Goal: Task Accomplishment & Management: Manage account settings

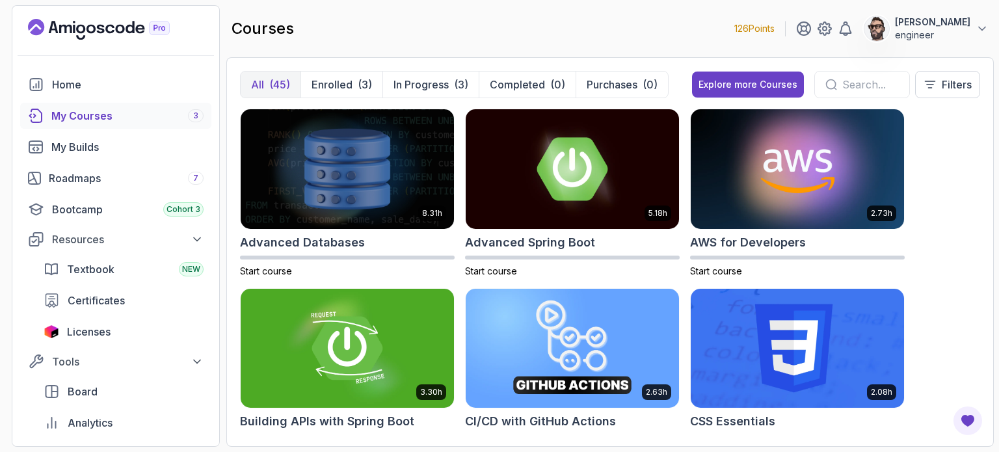
drag, startPoint x: 297, startPoint y: 1, endPoint x: 471, endPoint y: 15, distance: 174.2
click at [332, 15] on div "courses 126 Points [PERSON_NAME] engineer" at bounding box center [610, 28] width 768 height 47
click at [332, 33] on button "[PERSON_NAME] engineer" at bounding box center [926, 29] width 125 height 26
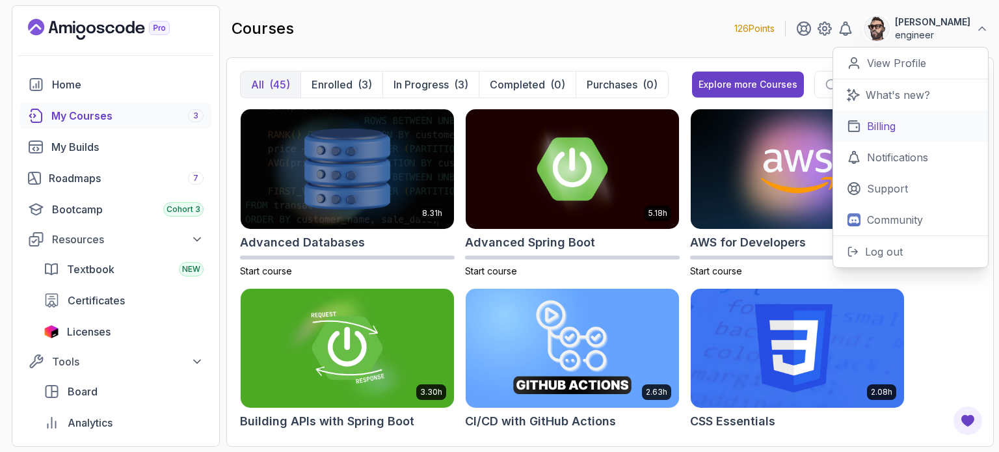
click at [332, 124] on p "Billing" at bounding box center [881, 126] width 29 height 16
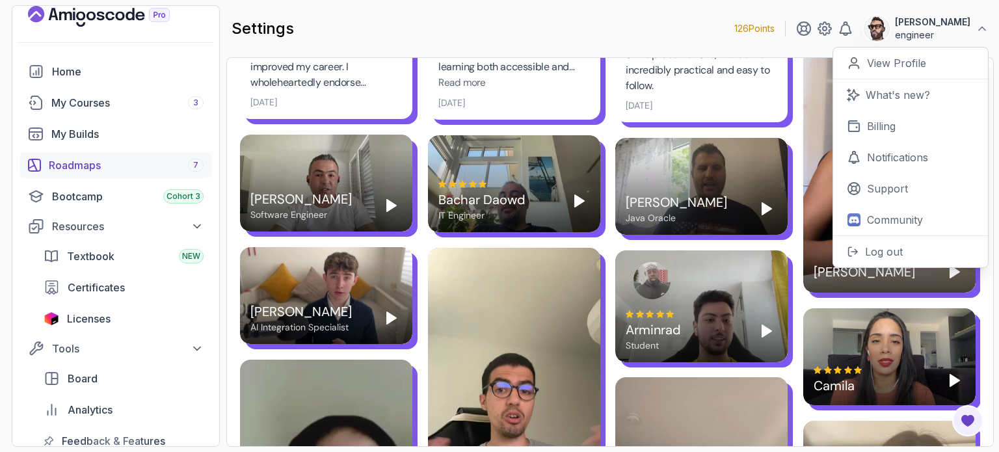
scroll to position [111, 0]
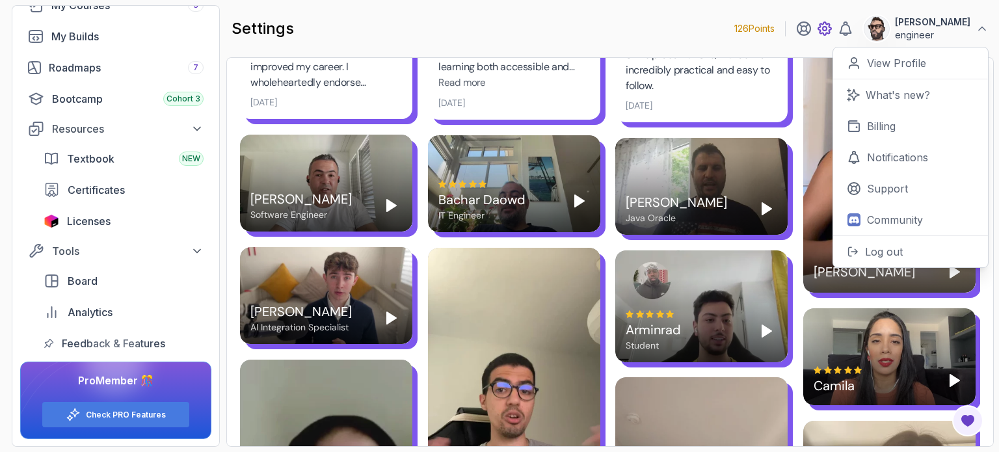
click at [332, 33] on icon at bounding box center [825, 29] width 16 height 16
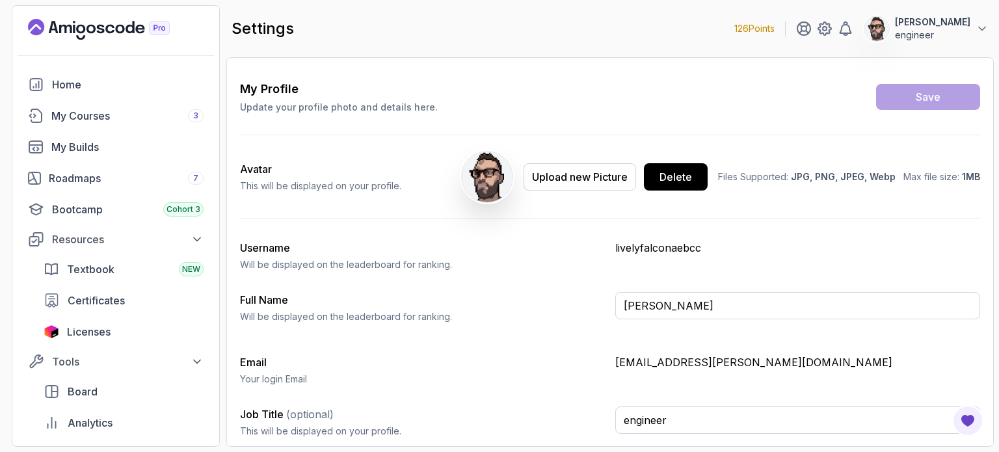
click at [332, 34] on p "engineer" at bounding box center [932, 35] width 75 height 13
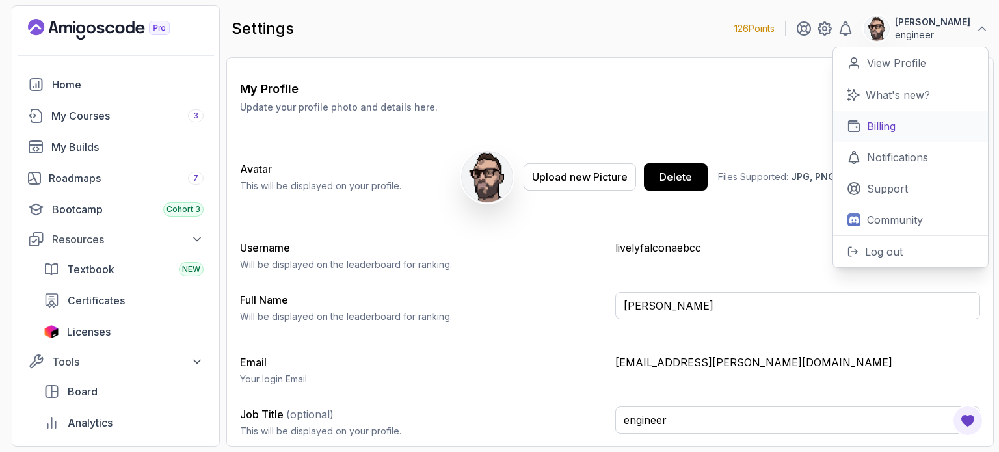
click at [332, 126] on link "Billing" at bounding box center [910, 126] width 155 height 31
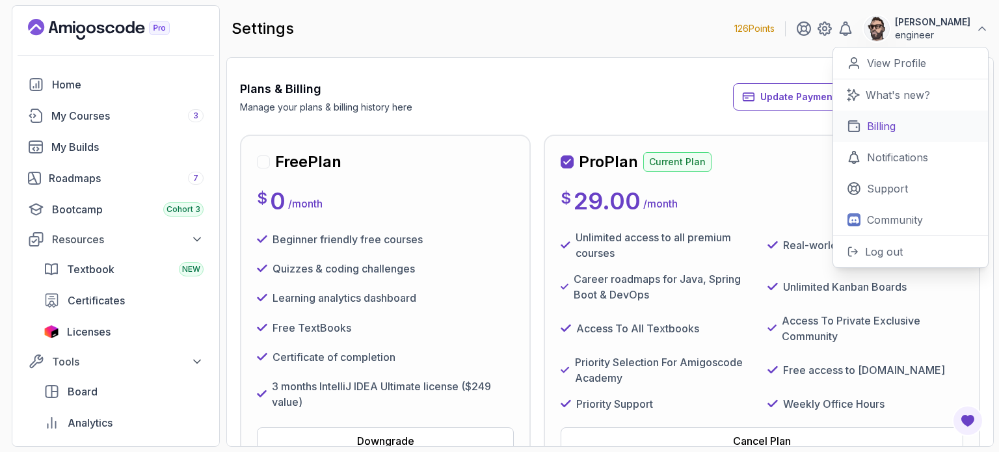
scroll to position [76, 0]
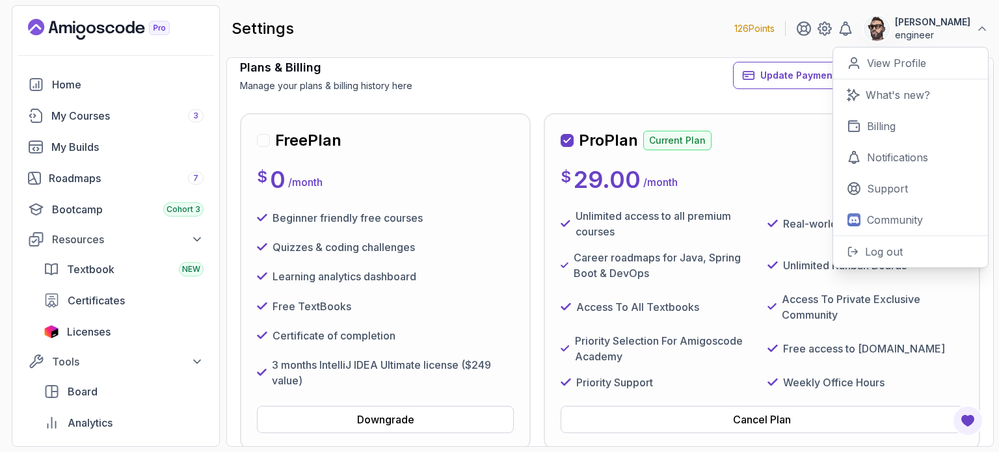
click at [332, 85] on div "Plans & Billing Manage your plans & billing history here Update Payment Details…" at bounding box center [610, 76] width 740 height 34
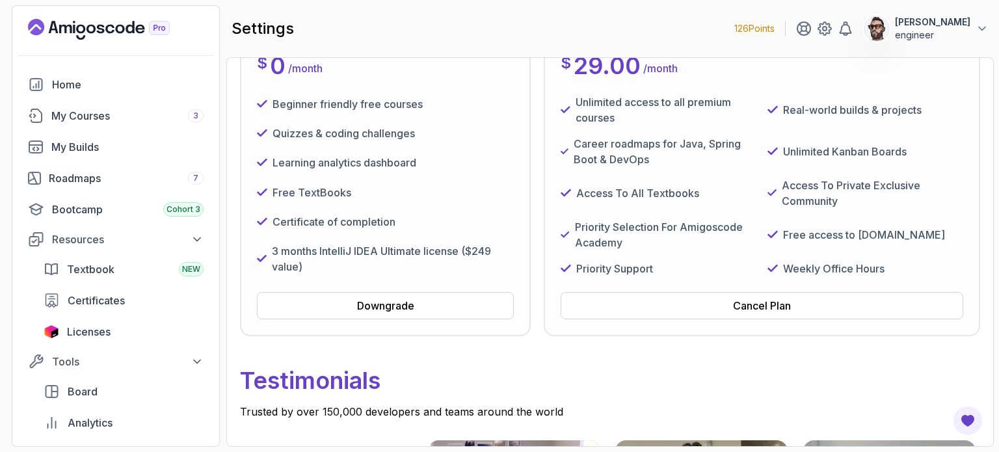
scroll to position [0, 0]
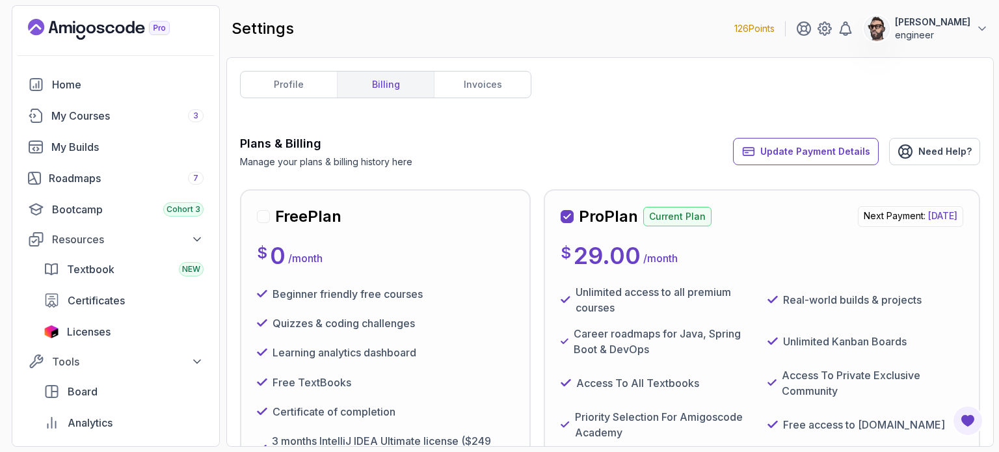
click at [315, 136] on h3 "Plans & Billing" at bounding box center [326, 144] width 172 height 18
click at [332, 92] on link "invoices" at bounding box center [482, 85] width 97 height 26
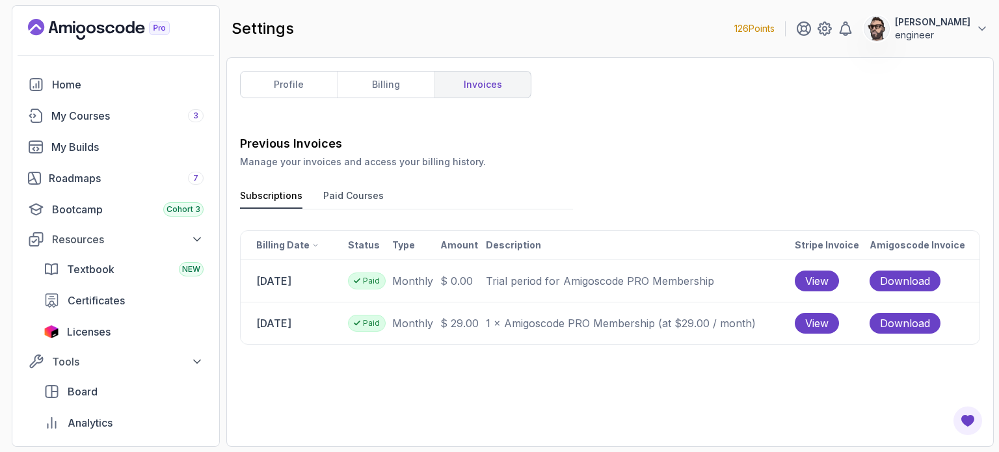
click at [332, 150] on button "Paid Courses" at bounding box center [353, 199] width 60 height 20
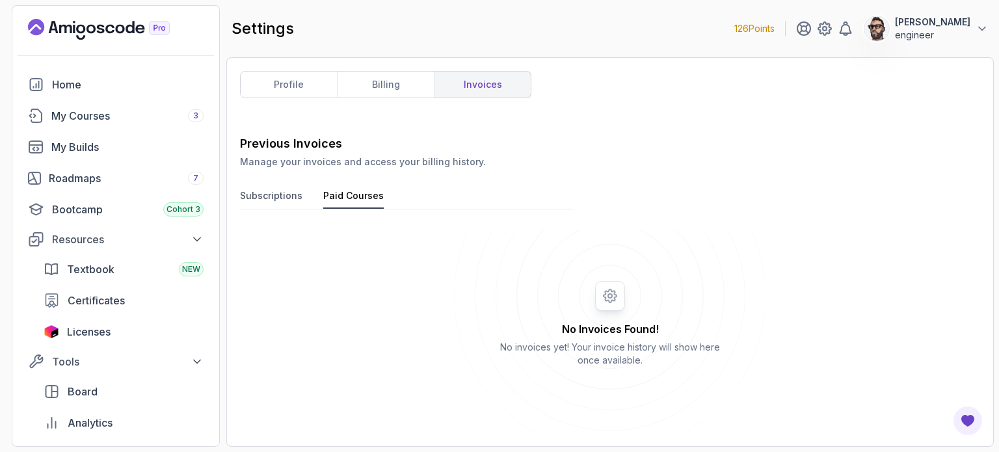
click at [268, 150] on button "Subscriptions" at bounding box center [271, 199] width 62 height 20
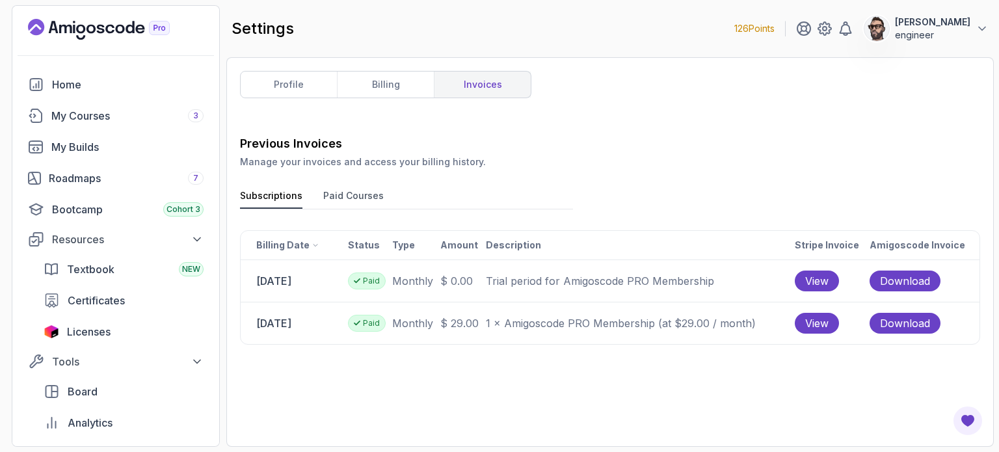
click at [332, 150] on td "$ 29.00" at bounding box center [463, 323] width 46 height 42
click at [332, 150] on button "Paid Courses" at bounding box center [353, 199] width 60 height 20
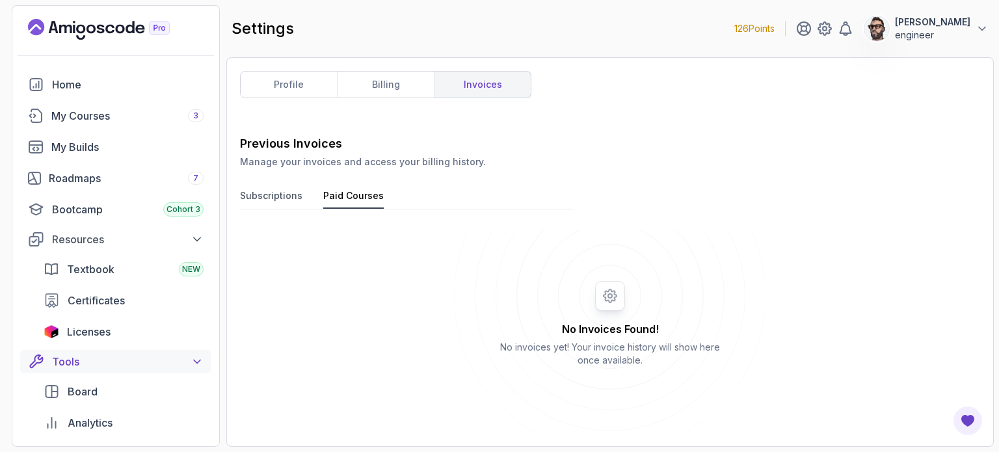
click at [195, 150] on icon at bounding box center [197, 361] width 13 height 13
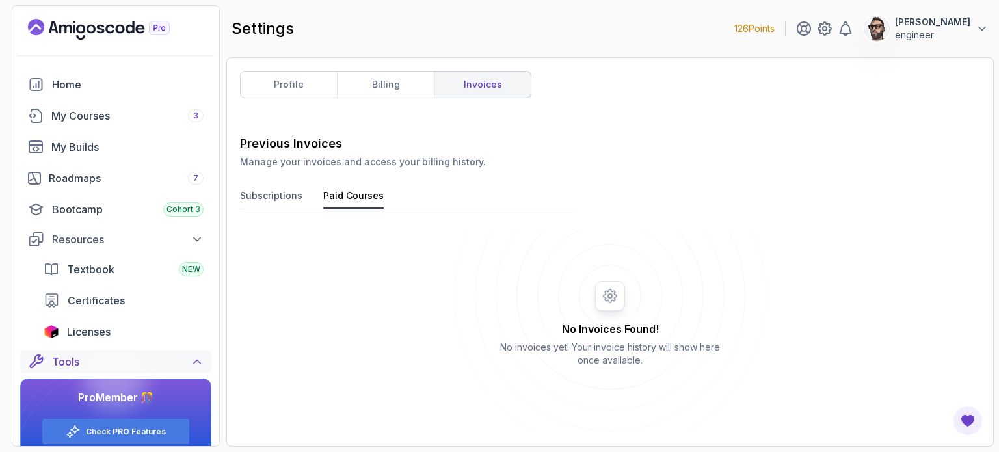
click at [195, 150] on icon at bounding box center [197, 361] width 13 height 13
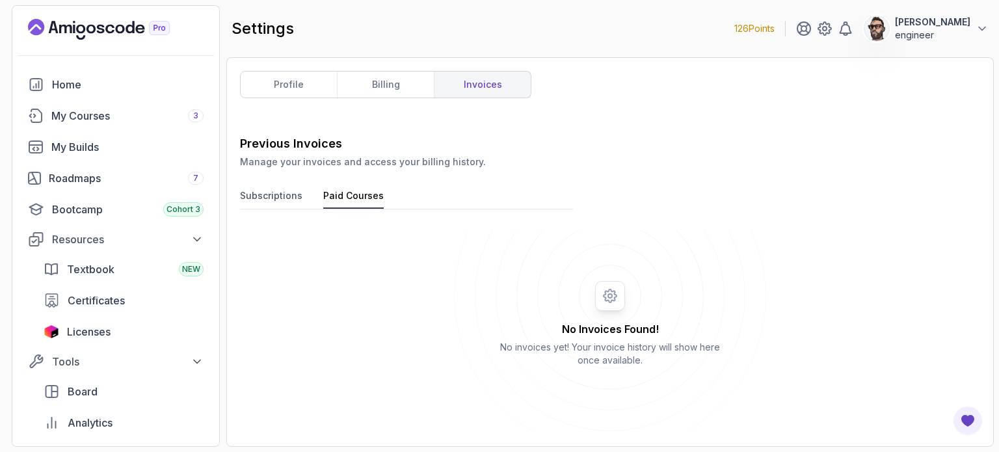
click at [96, 5] on div "126 Points [PERSON_NAME] engineer Home My Courses 3 My Builds Roadmaps 7 Bootca…" at bounding box center [116, 226] width 208 height 442
click at [332, 28] on p "[PERSON_NAME]" at bounding box center [932, 22] width 75 height 13
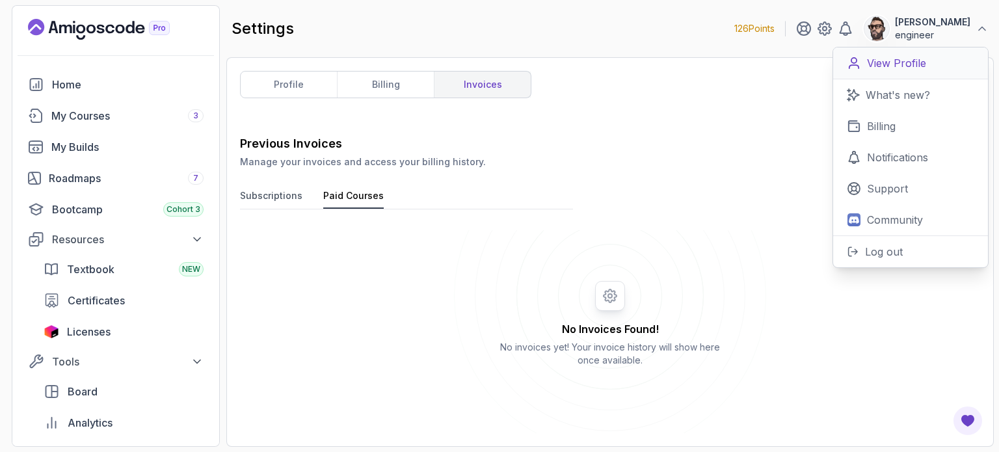
click at [332, 62] on link "View Profile" at bounding box center [910, 63] width 155 height 32
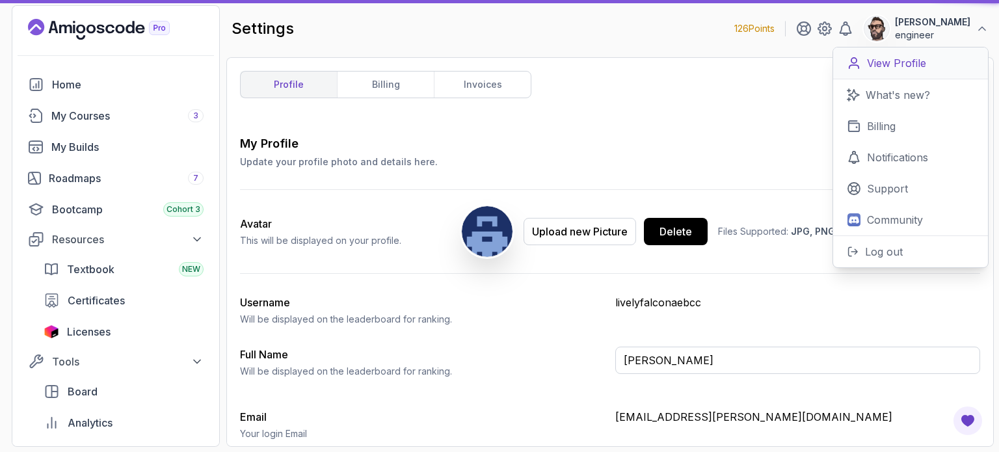
type input "engineer"
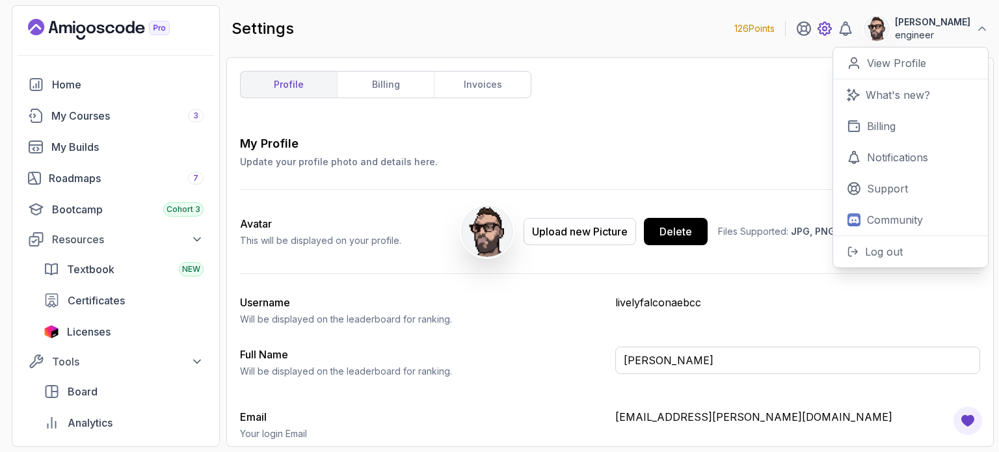
click at [332, 30] on icon at bounding box center [825, 29] width 4 height 4
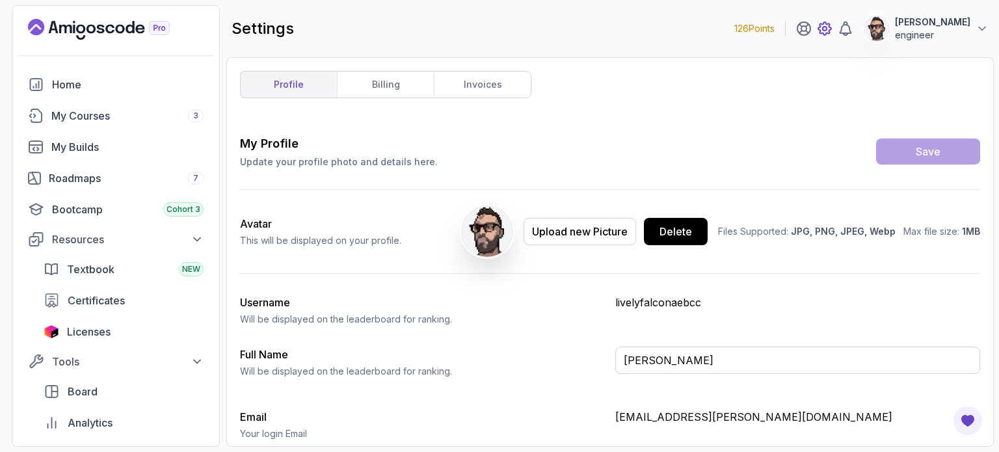
click at [332, 30] on icon at bounding box center [825, 29] width 4 height 4
click at [332, 26] on icon at bounding box center [803, 28] width 13 height 13
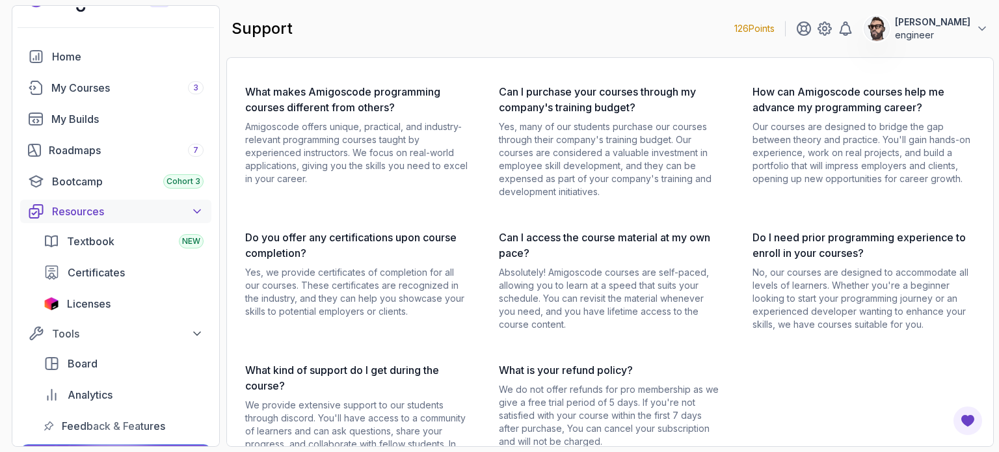
scroll to position [24, 0]
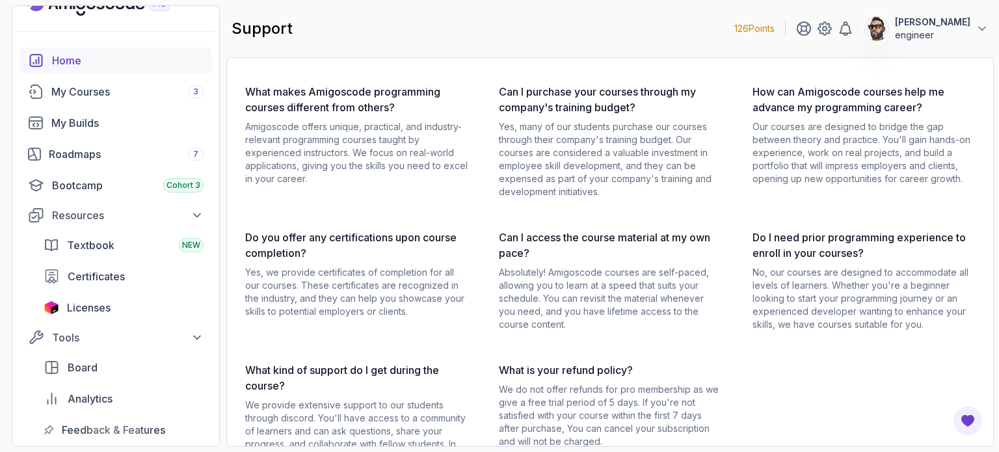
click at [126, 67] on div "Home" at bounding box center [128, 61] width 152 height 16
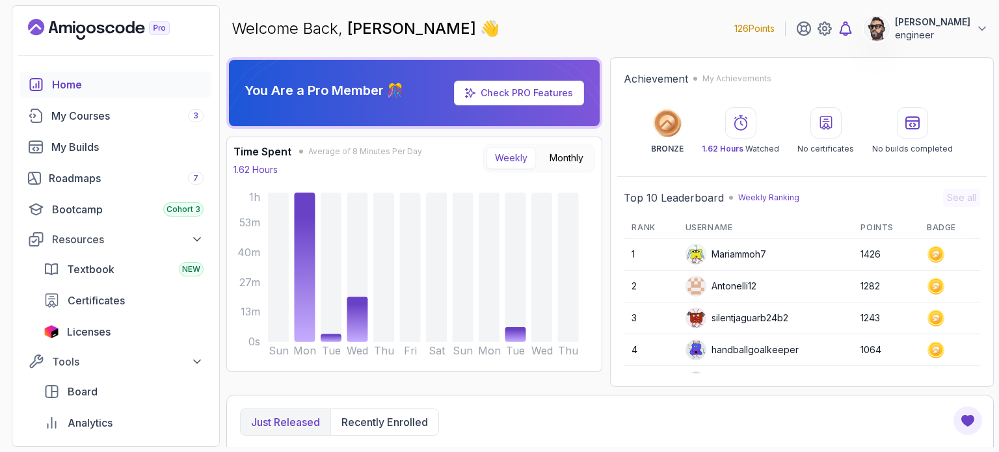
click at [332, 31] on icon at bounding box center [845, 28] width 11 height 13
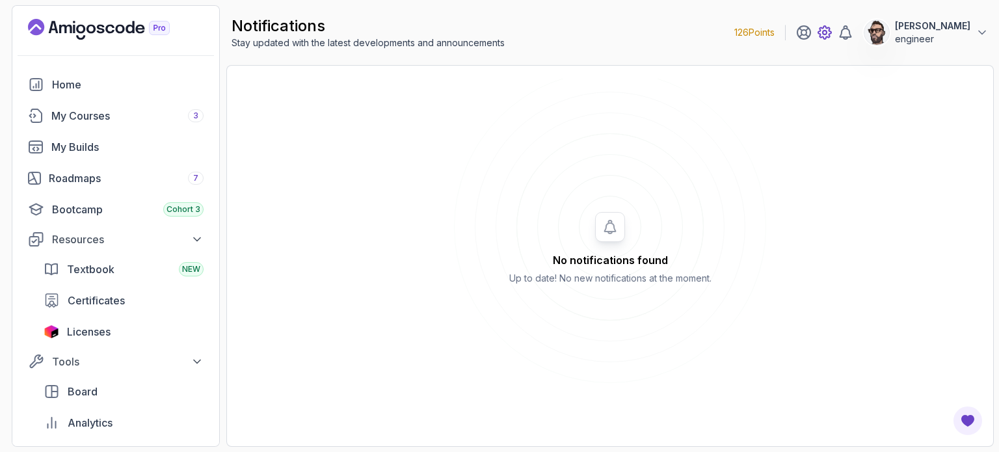
click at [332, 36] on icon at bounding box center [825, 33] width 16 height 16
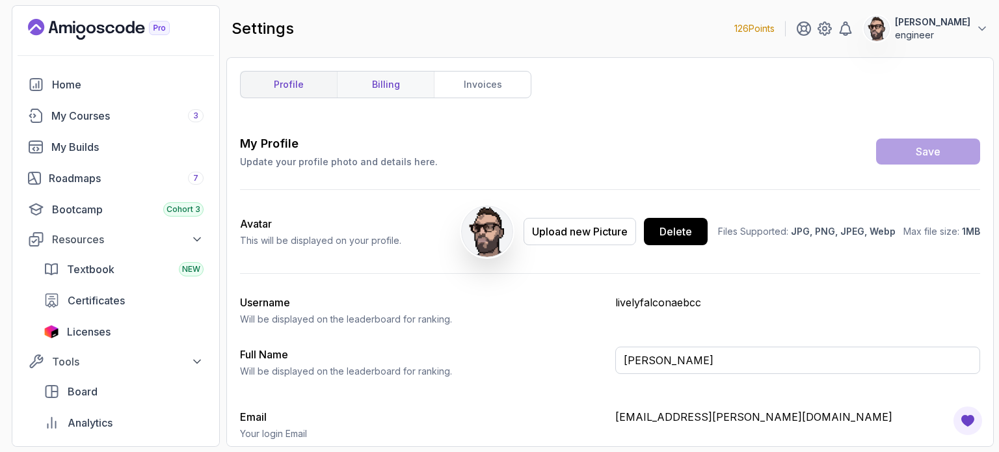
click at [332, 76] on link "billing" at bounding box center [385, 85] width 97 height 26
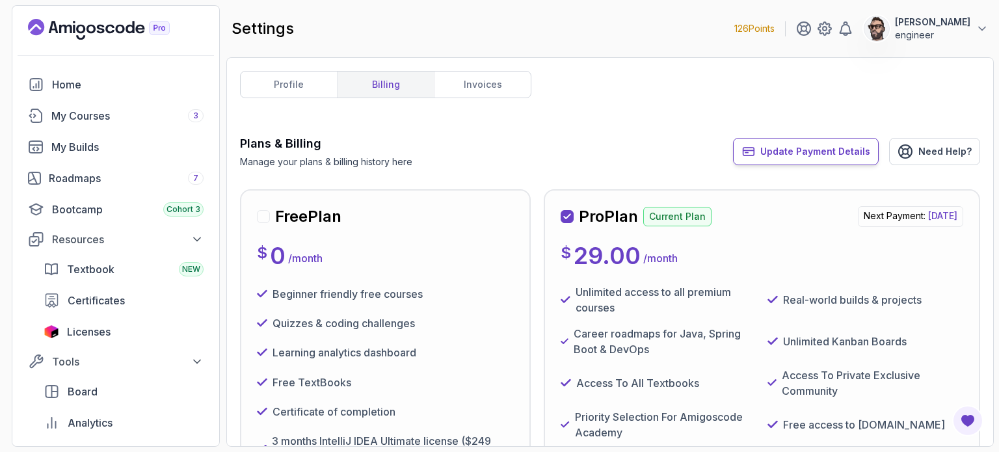
click at [332, 150] on span "Update Payment Details" at bounding box center [815, 151] width 110 height 13
